Goal: Task Accomplishment & Management: Manage account settings

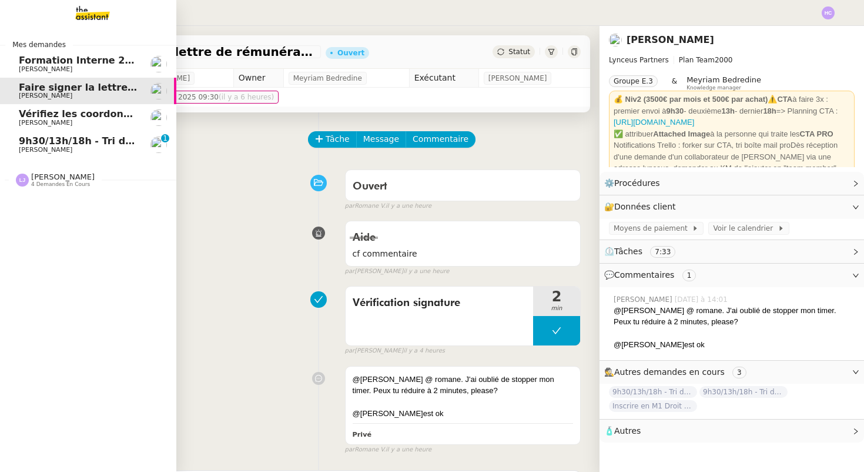
scroll to position [149, 0]
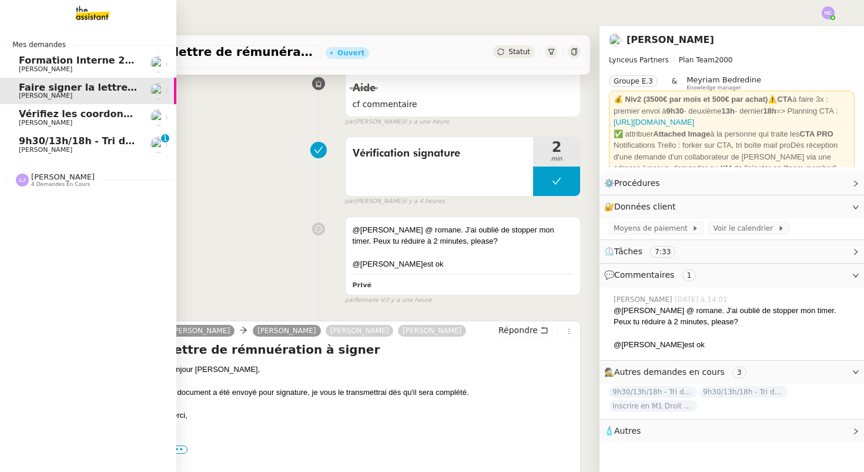
click at [51, 149] on span "[PERSON_NAME]" at bounding box center [46, 150] width 54 height 8
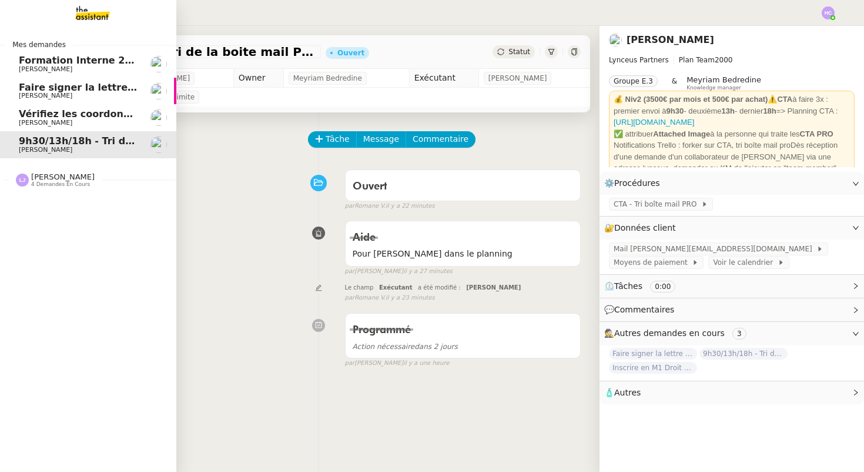
click at [50, 114] on span "Vérifiez les coordonnées bancaires pour le virement" at bounding box center [157, 113] width 276 height 11
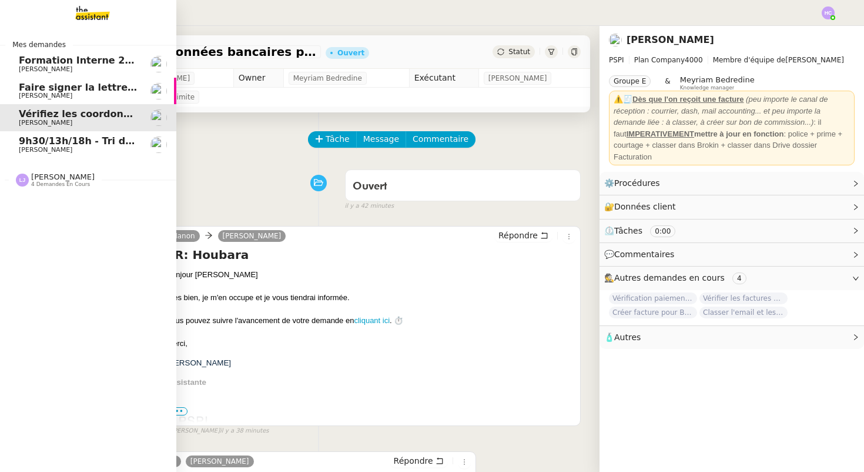
click at [46, 89] on span "Faire signer la lettre de rémunération" at bounding box center [119, 87] width 201 height 11
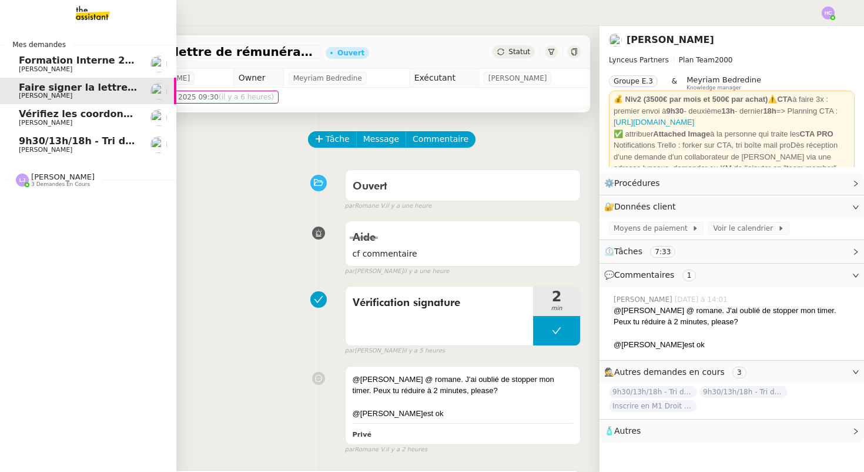
click at [51, 63] on span "Formation Interne 2 - [PERSON_NAME]" at bounding box center [121, 60] width 204 height 11
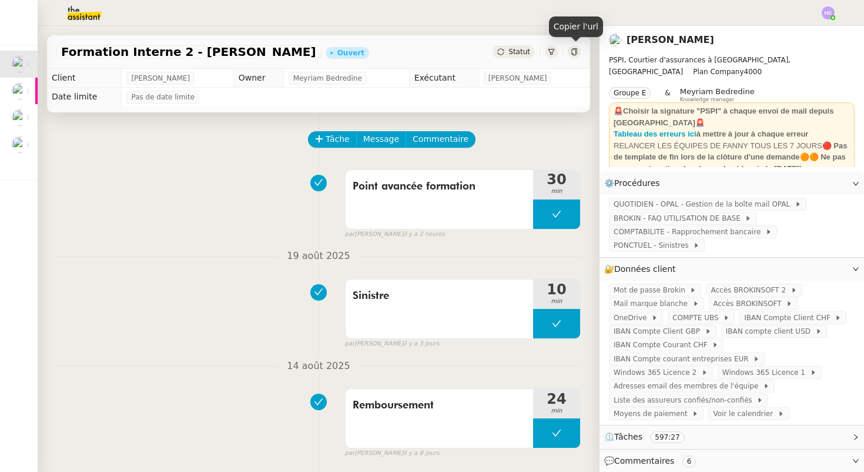
click at [576, 55] on icon at bounding box center [573, 51] width 5 height 7
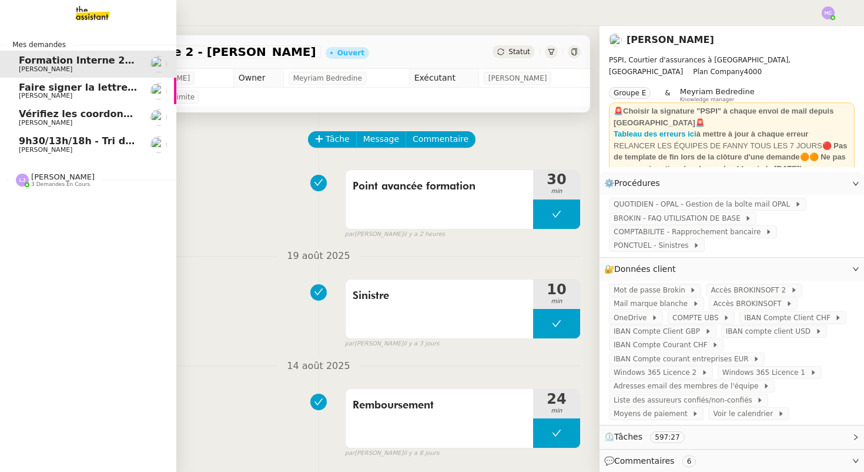
click at [97, 148] on span "[PERSON_NAME]" at bounding box center [78, 149] width 119 height 7
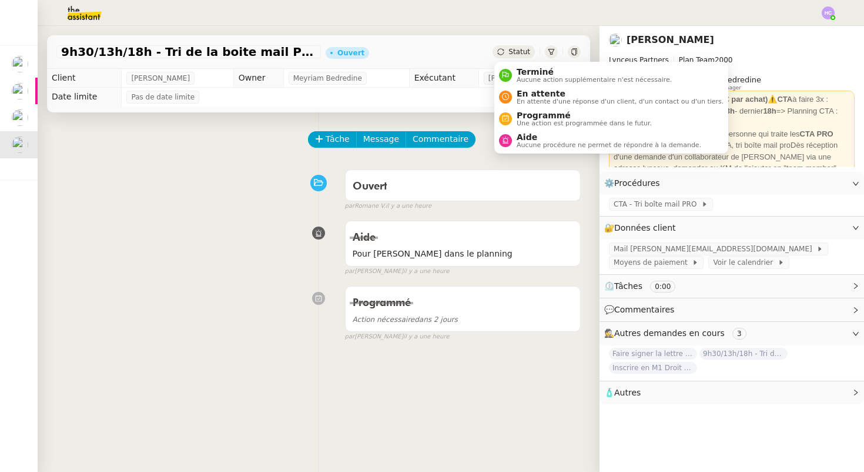
click at [516, 55] on span "Statut" at bounding box center [520, 52] width 22 height 8
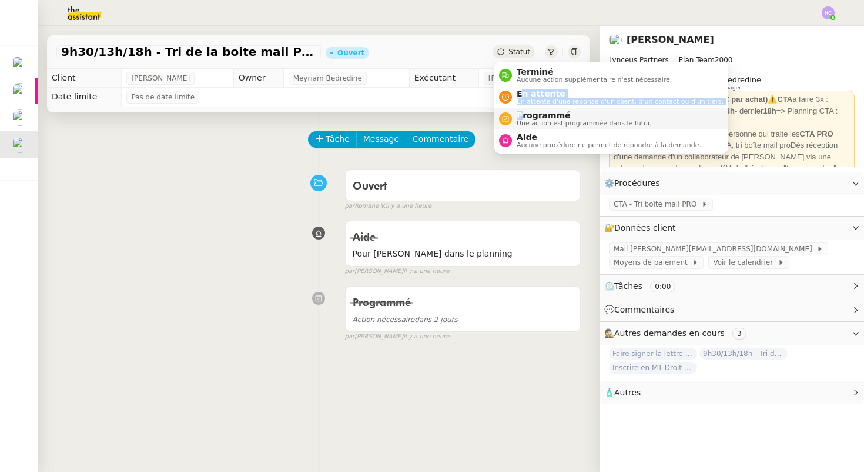
drag, startPoint x: 522, startPoint y: 96, endPoint x: 520, endPoint y: 117, distance: 21.2
click at [520, 117] on ul "Terminé Aucune action supplémentaire n'est nécessaire. En attente En attente d'…" at bounding box center [611, 108] width 234 height 92
click at [520, 117] on span "Programmé" at bounding box center [584, 115] width 135 height 9
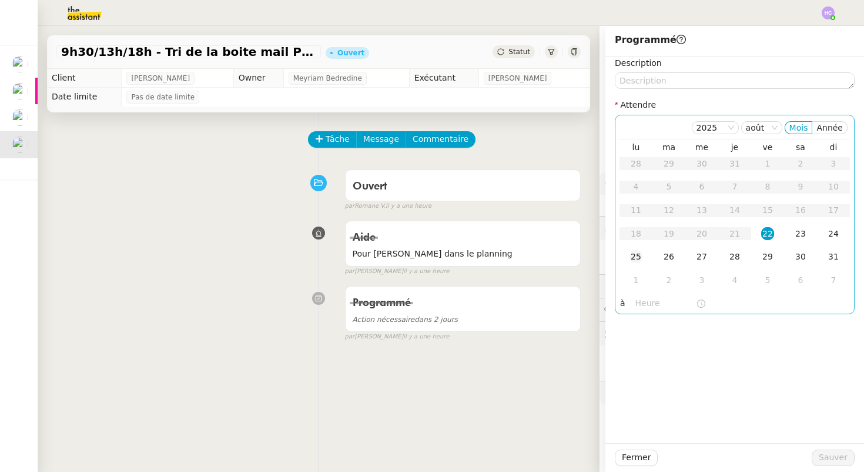
click at [631, 258] on div "25" at bounding box center [636, 256] width 13 height 13
click at [640, 307] on input "text" at bounding box center [666, 303] width 61 height 14
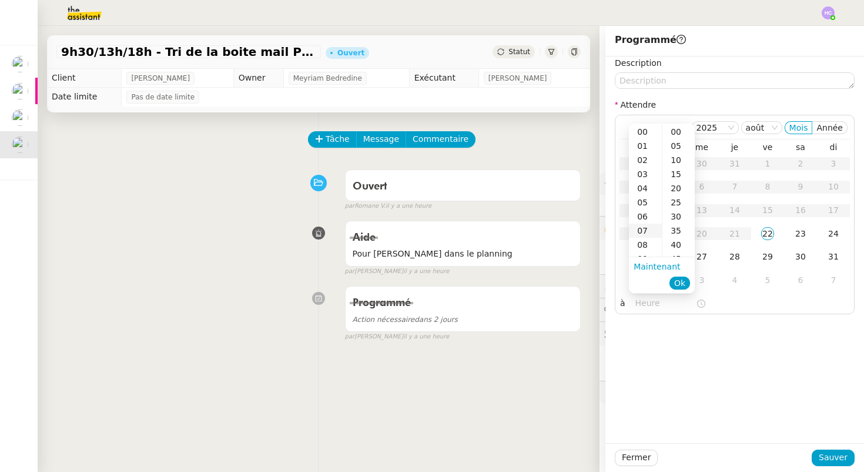
click at [652, 229] on div "07" at bounding box center [645, 230] width 33 height 14
click at [684, 129] on div "00" at bounding box center [679, 132] width 32 height 14
type input "07:00"
click at [678, 277] on span "Ok" at bounding box center [679, 283] width 11 height 12
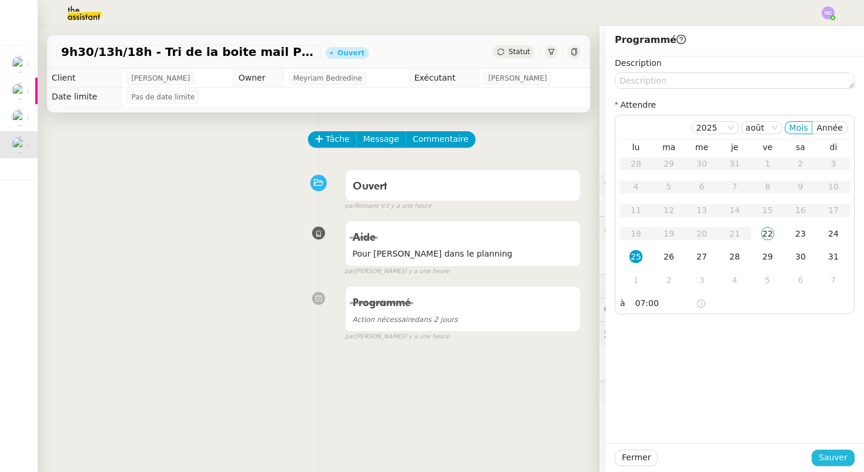
click at [830, 454] on span "Sauver" at bounding box center [833, 457] width 29 height 14
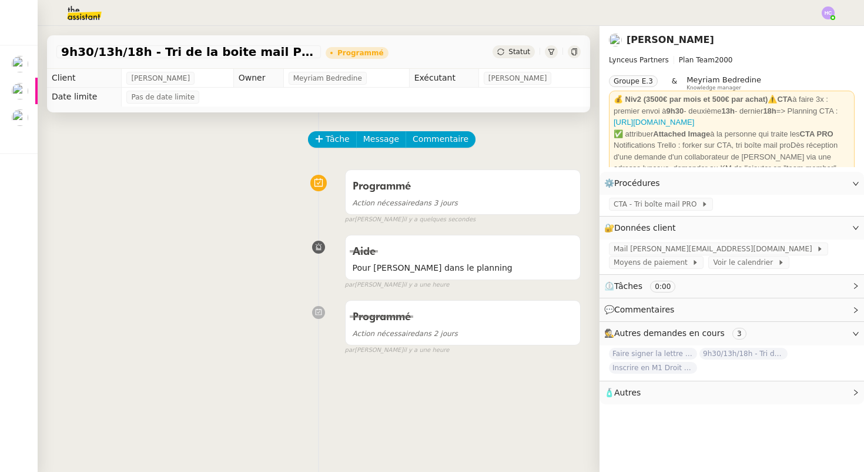
click at [77, 15] on img at bounding box center [74, 13] width 91 height 26
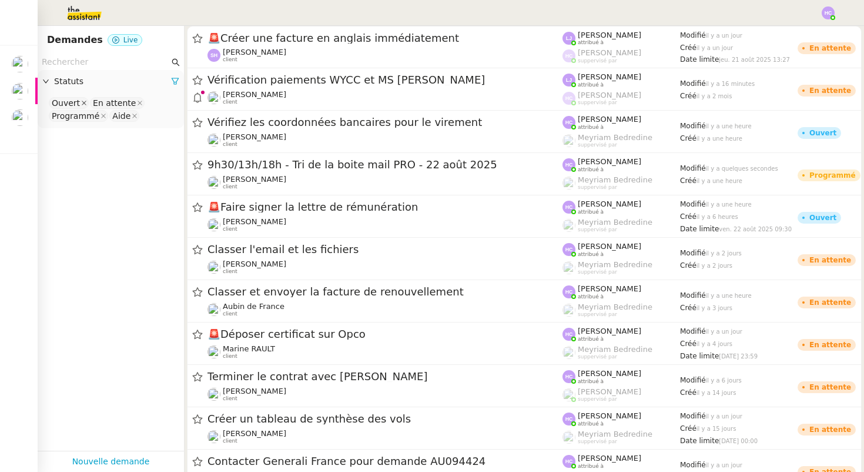
click at [82, 102] on icon at bounding box center [84, 103] width 5 height 5
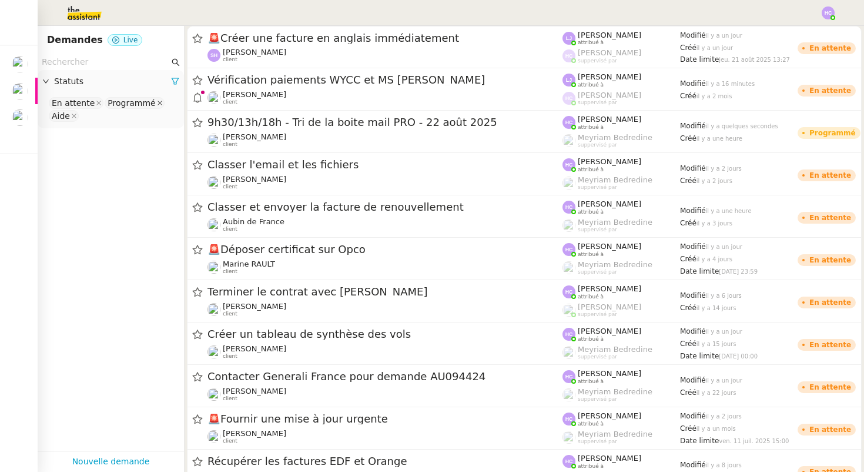
click at [157, 102] on icon at bounding box center [160, 103] width 6 height 6
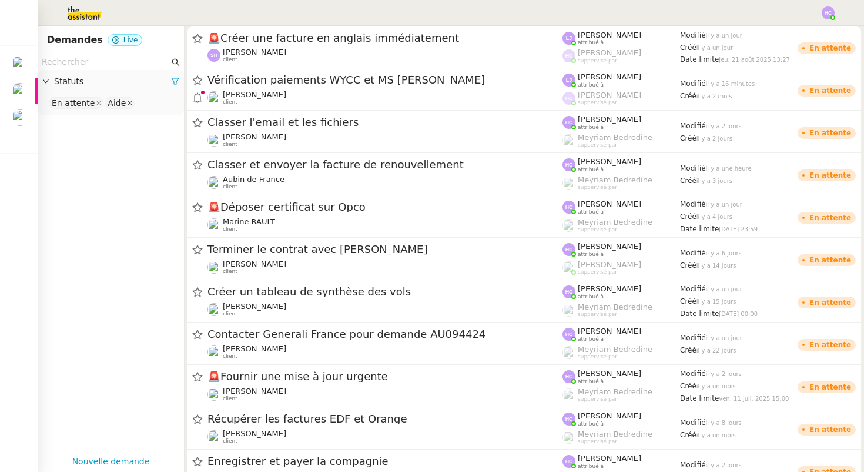
click at [128, 103] on icon at bounding box center [130, 103] width 5 height 5
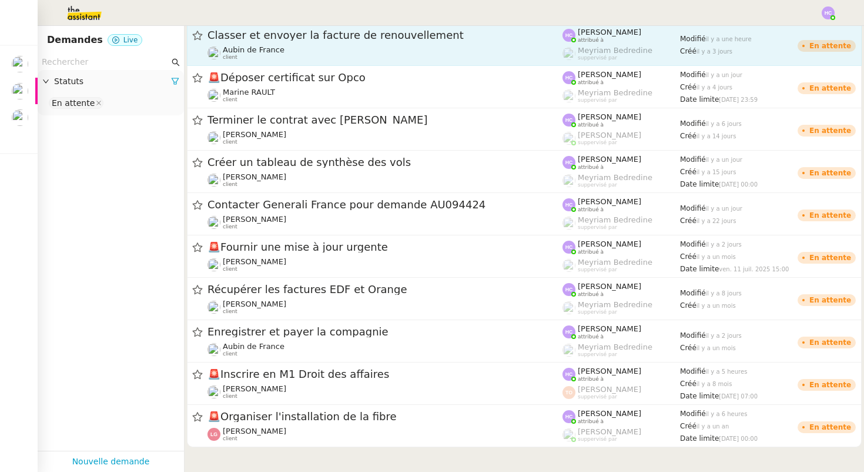
scroll to position [135, 0]
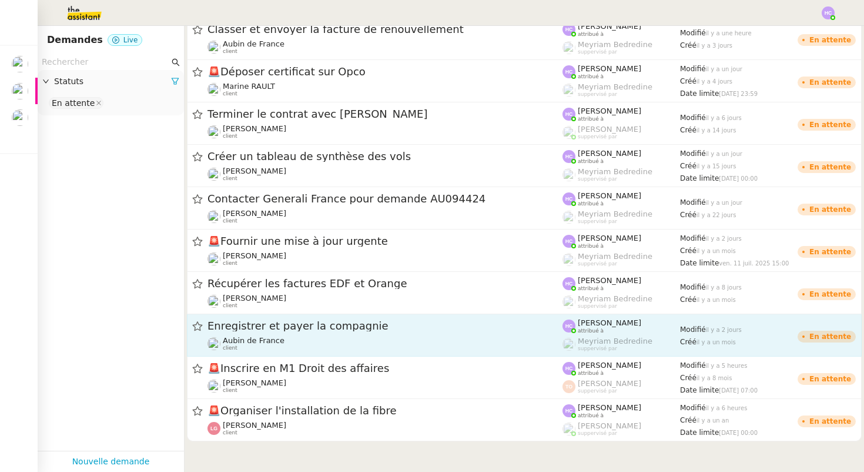
click at [256, 325] on span "Enregistrer et payer la compagnie" at bounding box center [385, 325] width 355 height 11
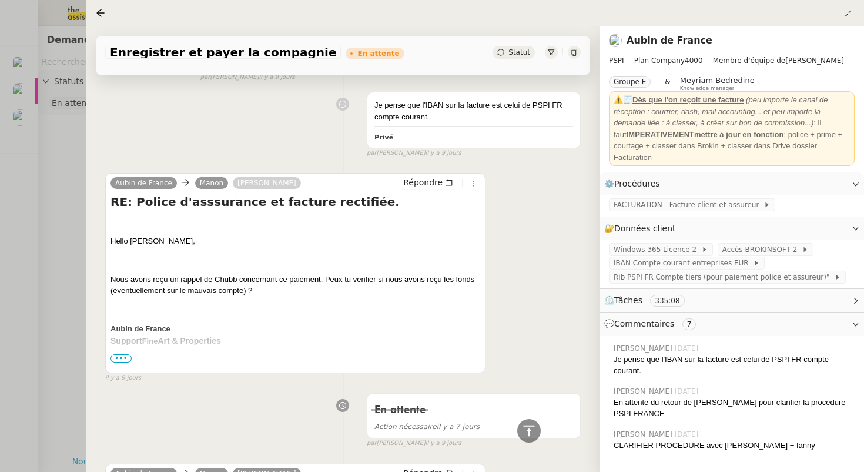
scroll to position [1104, 0]
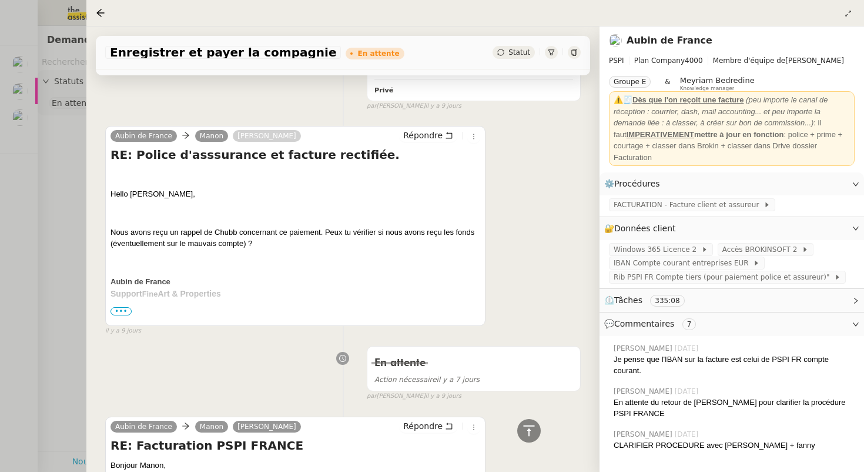
click at [120, 309] on span "•••" at bounding box center [121, 311] width 21 height 8
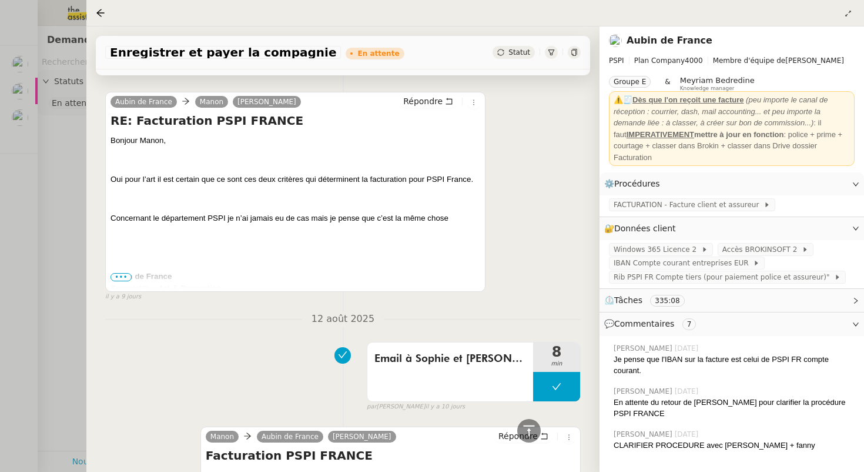
scroll to position [3073, 0]
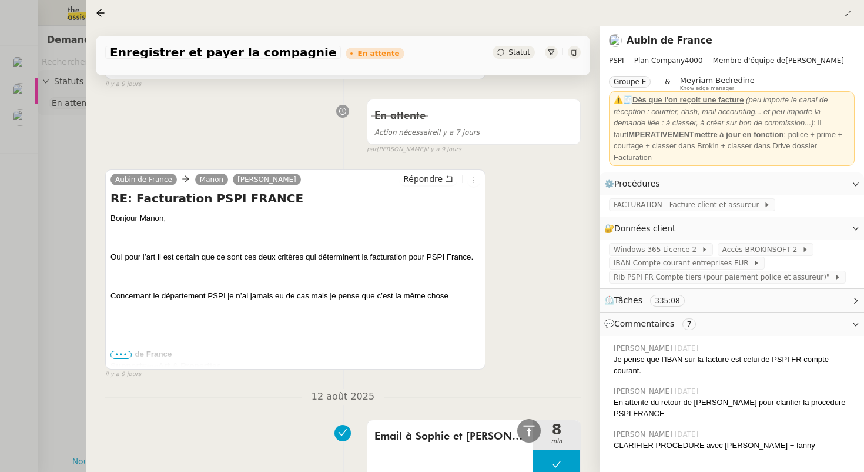
click at [55, 232] on div at bounding box center [432, 236] width 864 height 472
